Goal: Task Accomplishment & Management: Use online tool/utility

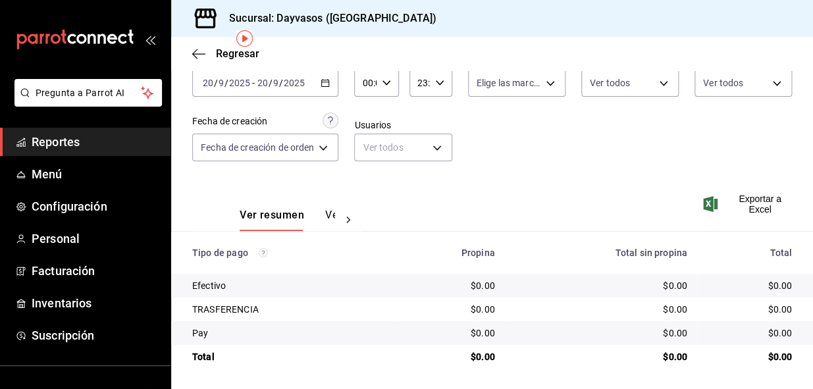
scroll to position [73, 0]
click at [68, 304] on span "Inventarios" at bounding box center [96, 303] width 128 height 18
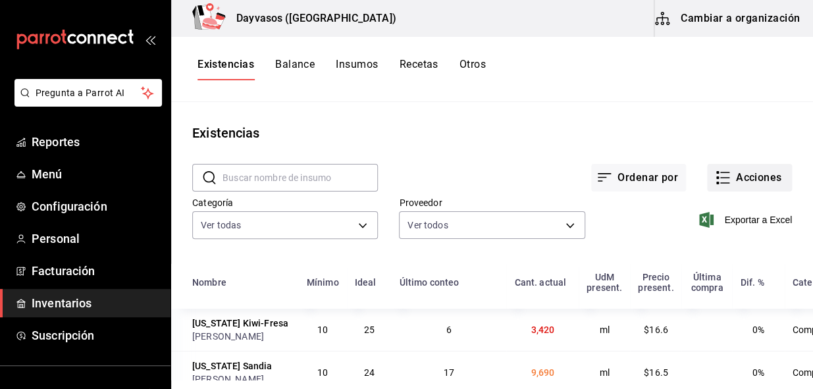
click at [737, 172] on button "Acciones" at bounding box center [749, 178] width 85 height 28
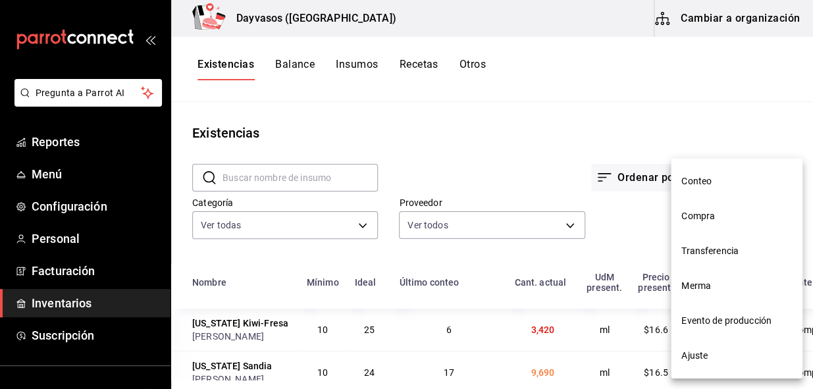
click at [701, 183] on span "Conteo" at bounding box center [736, 181] width 111 height 14
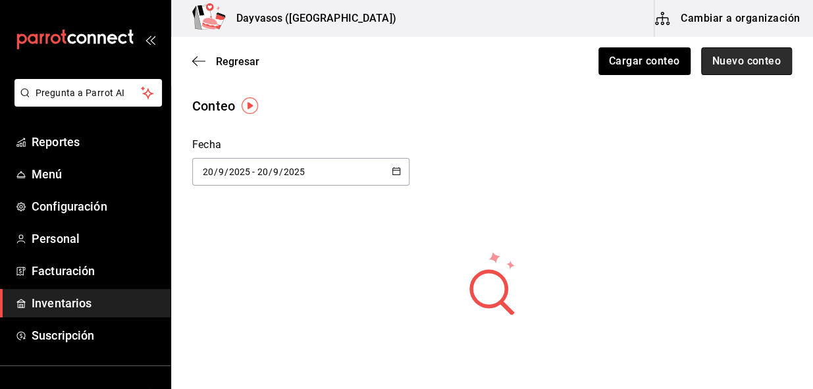
click at [729, 64] on button "Nuevo conteo" at bounding box center [746, 61] width 91 height 28
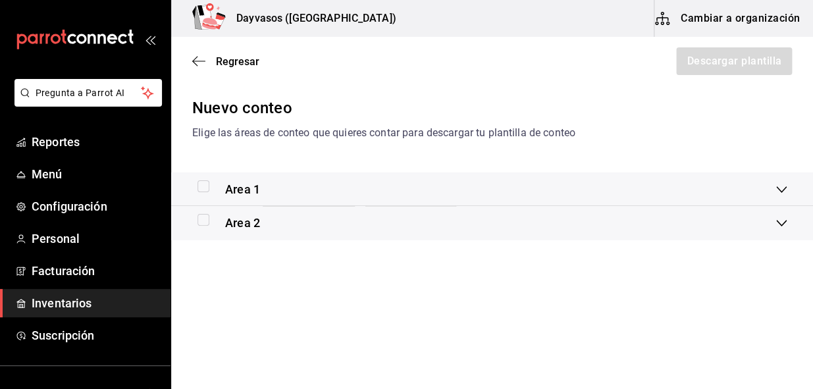
click at [206, 186] on input "checkbox" at bounding box center [203, 186] width 12 height 12
checkbox input "true"
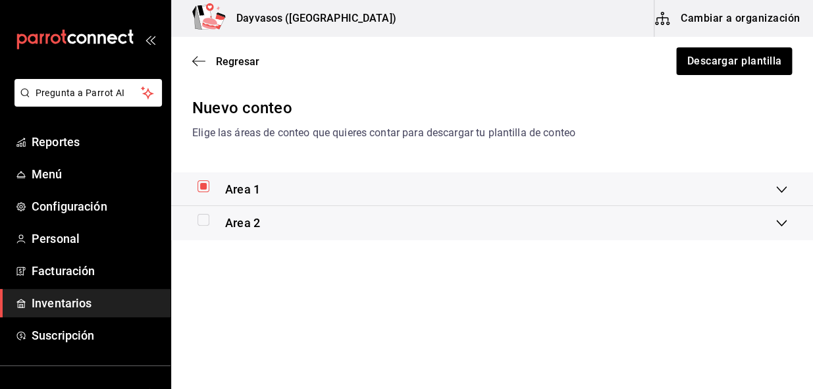
click at [207, 219] on input "checkbox" at bounding box center [203, 220] width 12 height 12
checkbox input "true"
click at [746, 59] on button "Descargar plantilla" at bounding box center [733, 61] width 117 height 28
